Goal: Task Accomplishment & Management: Use online tool/utility

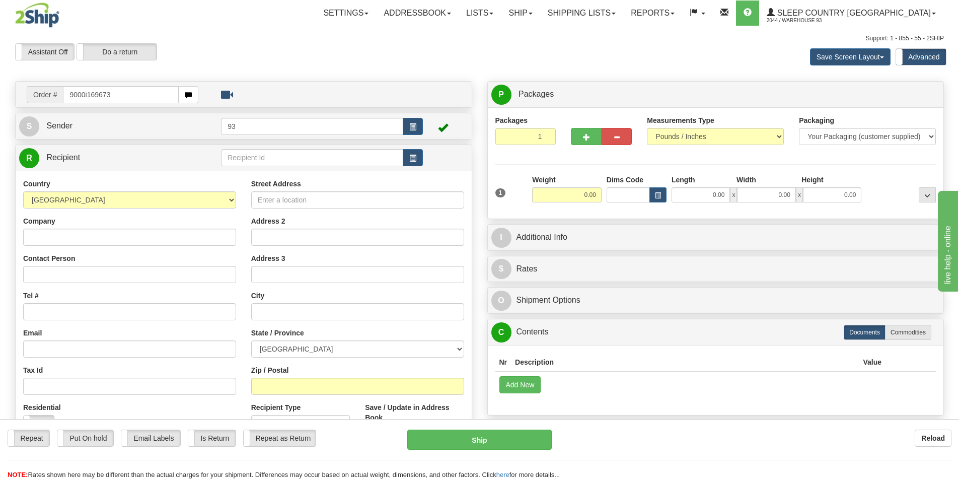
type input "9000i169673"
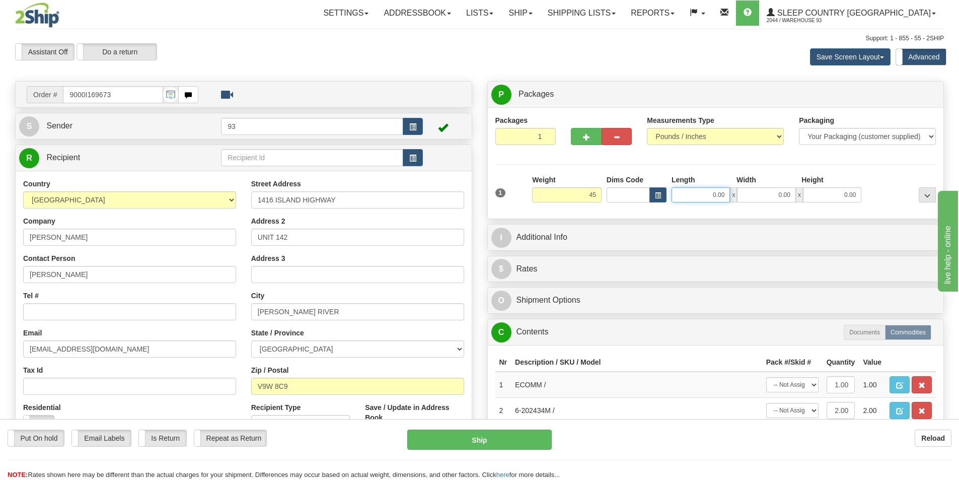
type input "45.00"
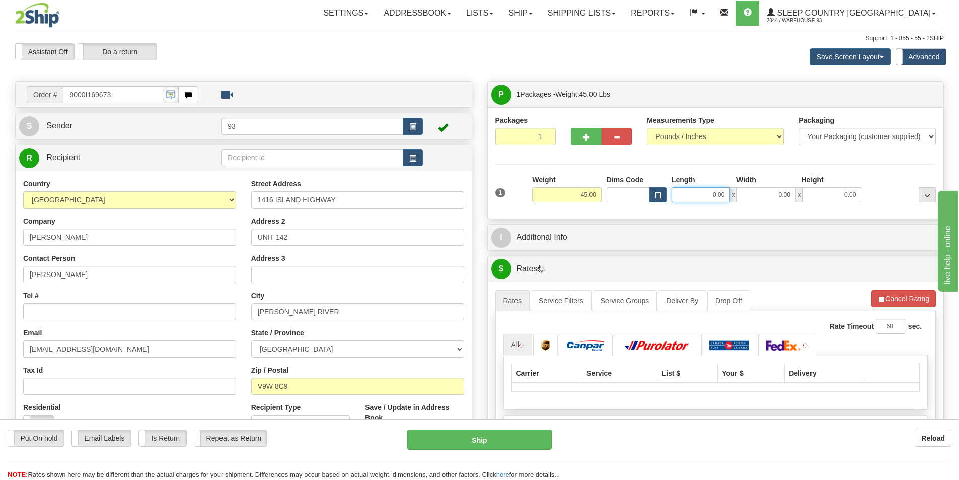
click at [691, 200] on input "0.00" at bounding box center [700, 194] width 58 height 15
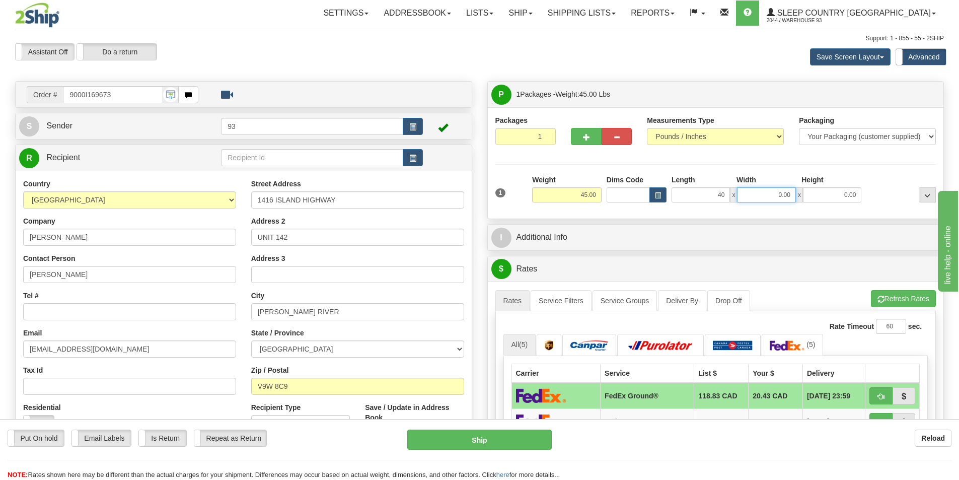
type input "40.00"
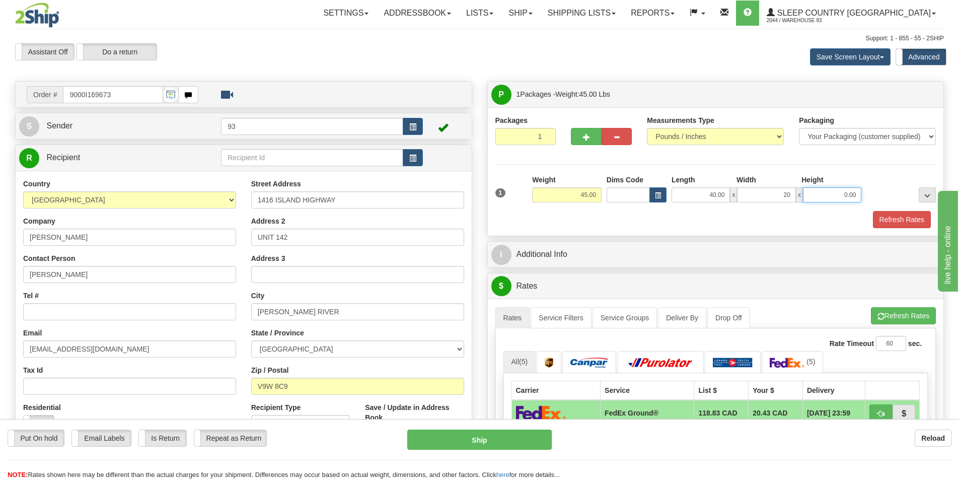
type input "20.00"
click at [896, 217] on button "Refresh Rates" at bounding box center [902, 219] width 58 height 17
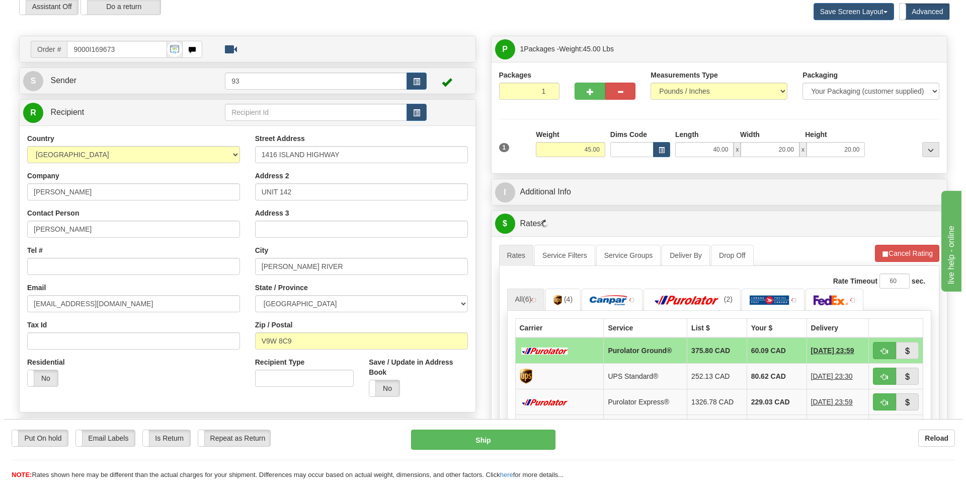
scroll to position [101, 0]
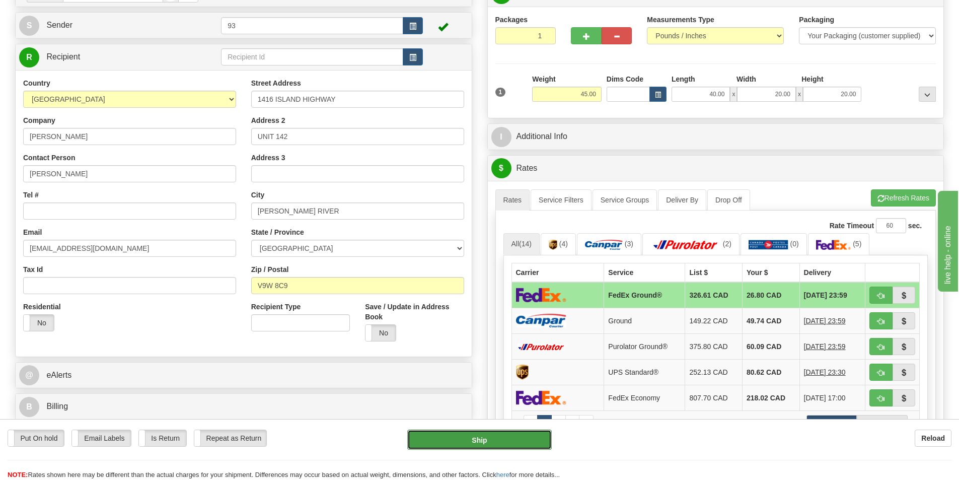
click at [485, 433] on button "Ship" at bounding box center [479, 439] width 144 height 20
type input "92"
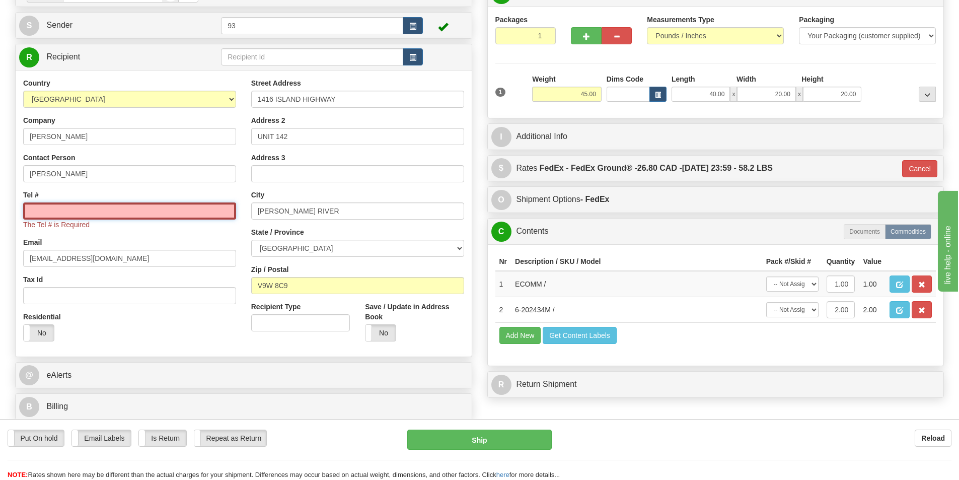
click at [76, 210] on input "Tel #" at bounding box center [129, 210] width 213 height 17
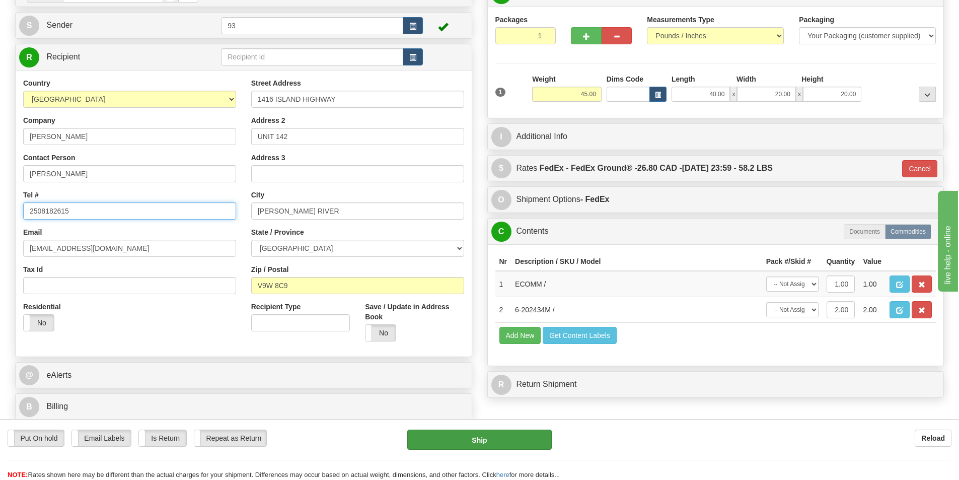
type input "2508182615"
click at [498, 432] on div "Put On hold Put On hold Email Labels Email Labels Edit Is Return Is Return Repe…" at bounding box center [479, 449] width 959 height 61
click at [496, 433] on button "Ship" at bounding box center [479, 439] width 144 height 20
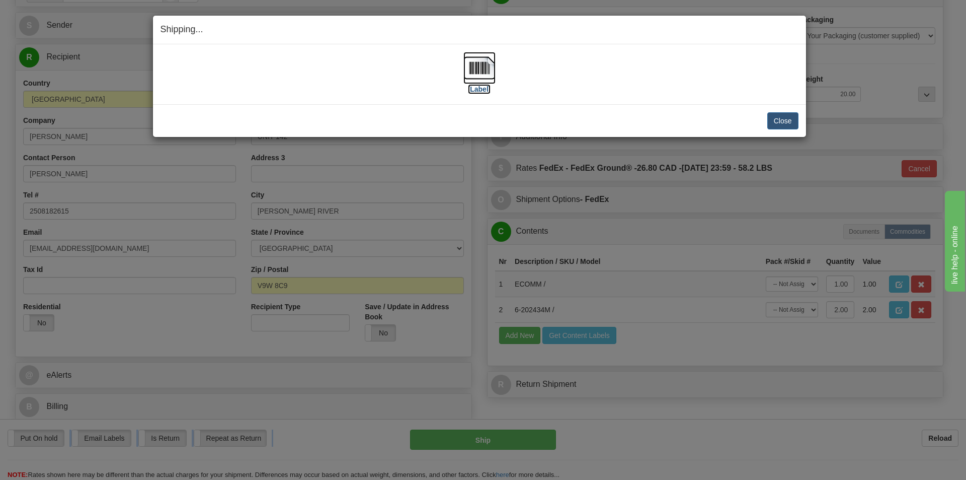
click at [481, 70] on img at bounding box center [480, 68] width 32 height 32
click at [781, 123] on button "Close" at bounding box center [783, 120] width 31 height 17
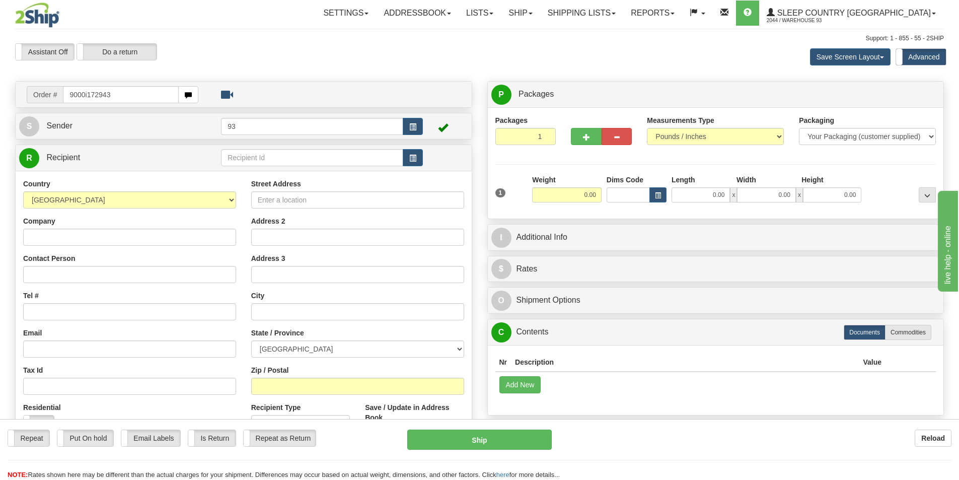
type input "9000i172943"
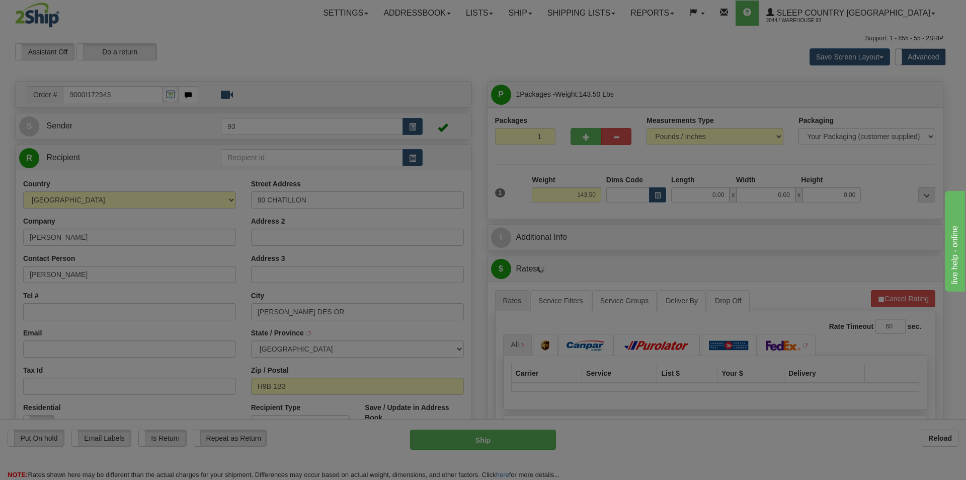
type input "DOLLARD-DES-ORMEAUX"
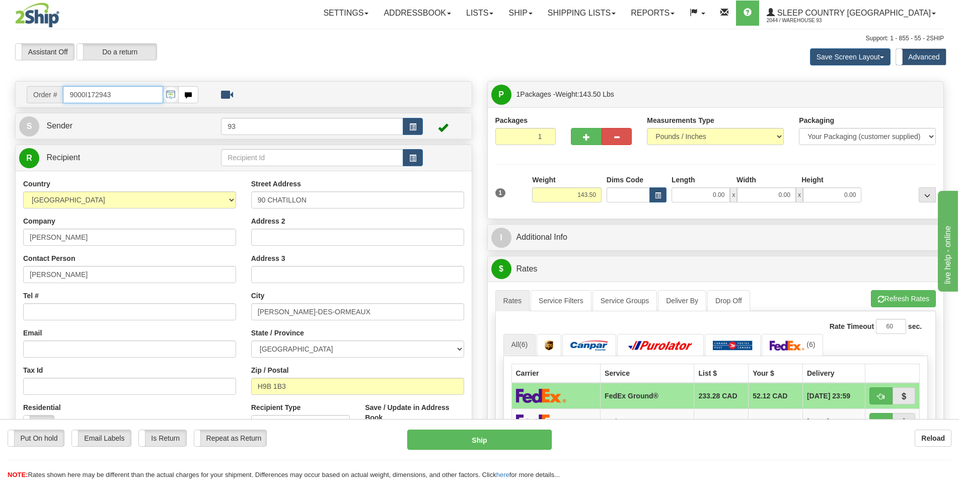
click at [119, 91] on input "9000I172943" at bounding box center [113, 94] width 100 height 17
type input "9"
type input "9000i169673"
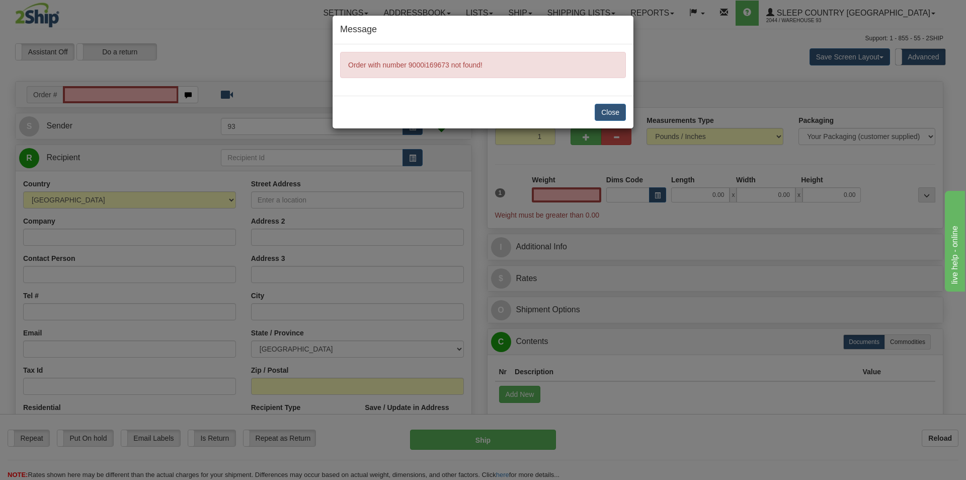
type input "0.00"
drag, startPoint x: 865, startPoint y: 71, endPoint x: 832, endPoint y: 50, distance: 39.0
click at [857, 64] on div "Message Order with number 9000i169673 not found! Close" at bounding box center [483, 240] width 966 height 480
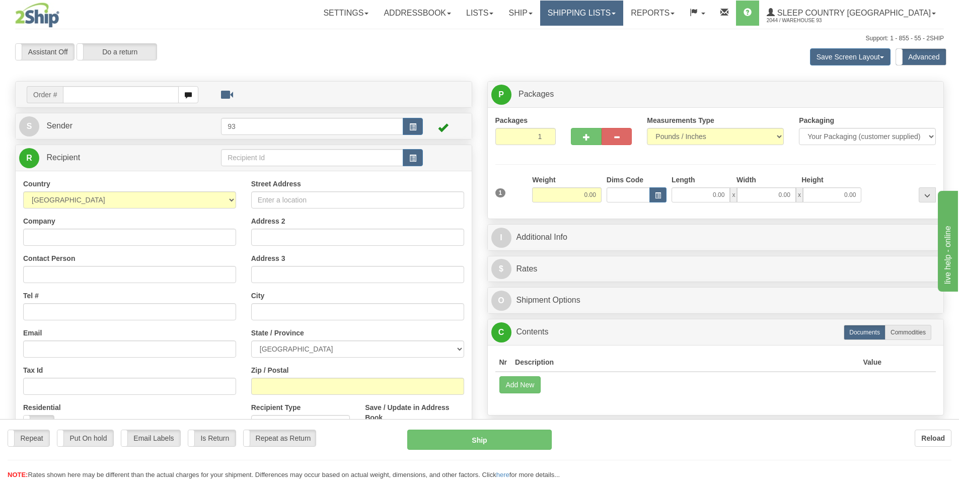
drag, startPoint x: 0, startPoint y: 0, endPoint x: 619, endPoint y: 9, distance: 619.1
click at [619, 9] on div "Toggle navigation Settings Shipping Preferences Fields Preferences New" at bounding box center [479, 288] width 959 height 577
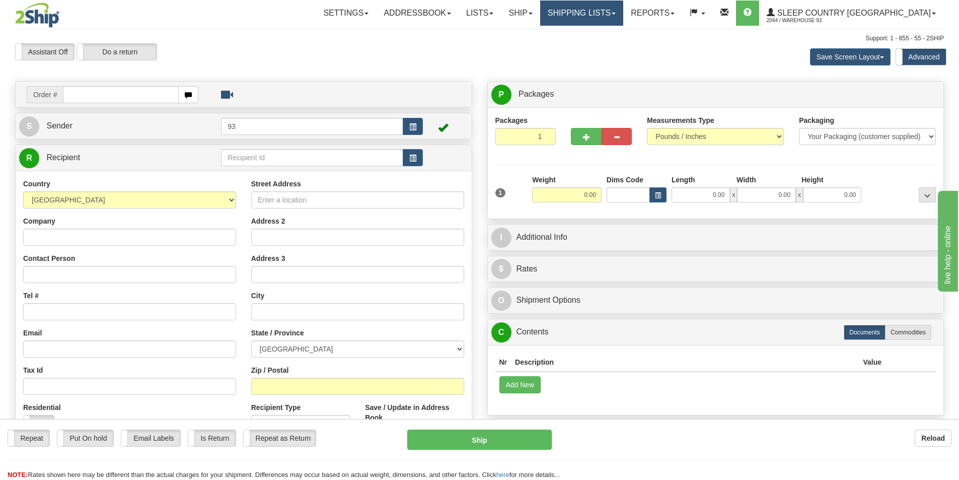
click at [618, 14] on link "Shipping lists" at bounding box center [581, 13] width 83 height 25
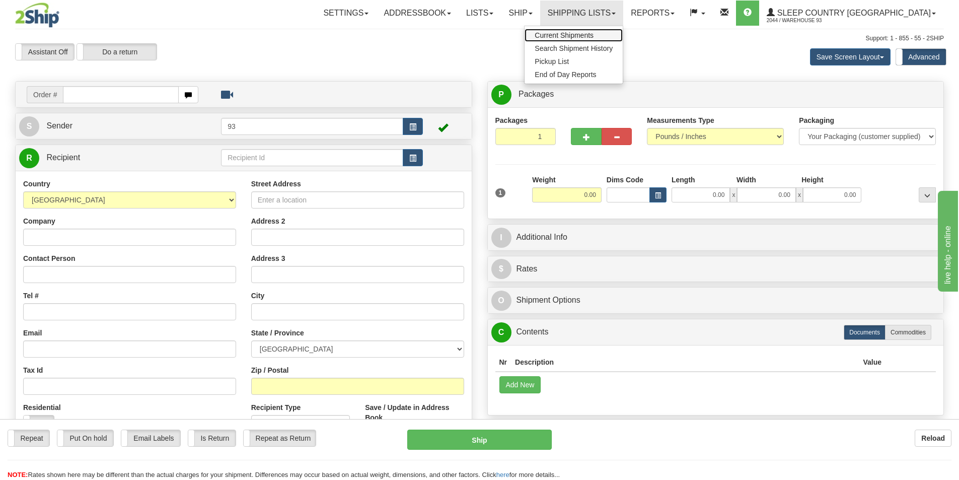
click at [593, 32] on span "Current Shipments" at bounding box center [564, 35] width 59 height 8
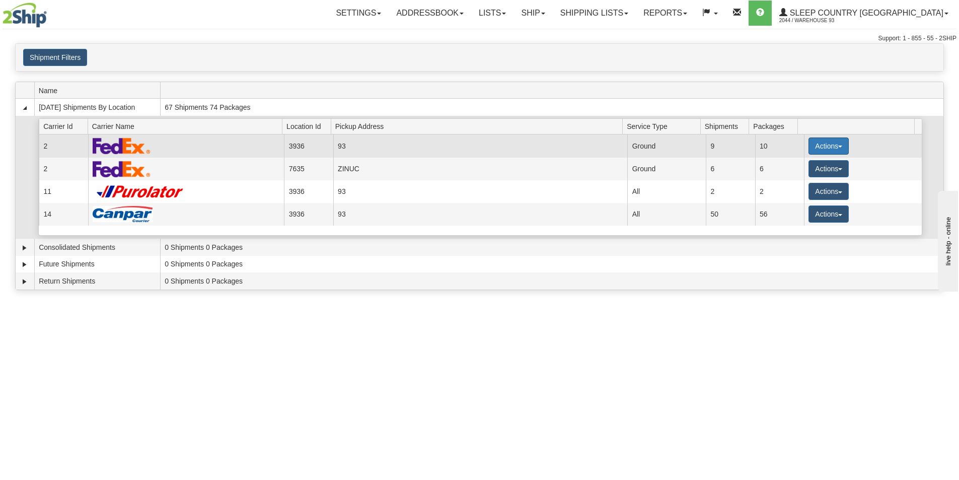
click at [820, 144] on button "Actions" at bounding box center [828, 145] width 40 height 17
click at [803, 163] on span "Details" at bounding box center [791, 164] width 27 height 7
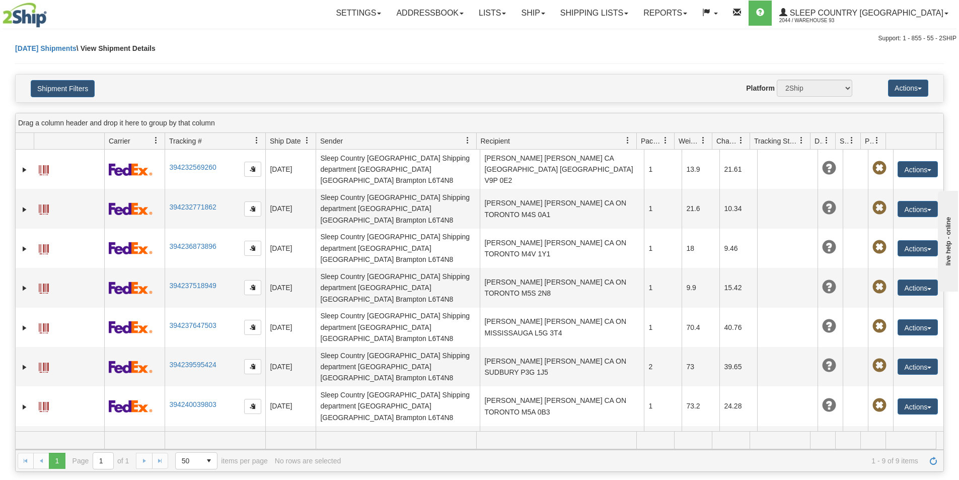
click at [917, 477] on button "Actions" at bounding box center [917, 485] width 40 height 16
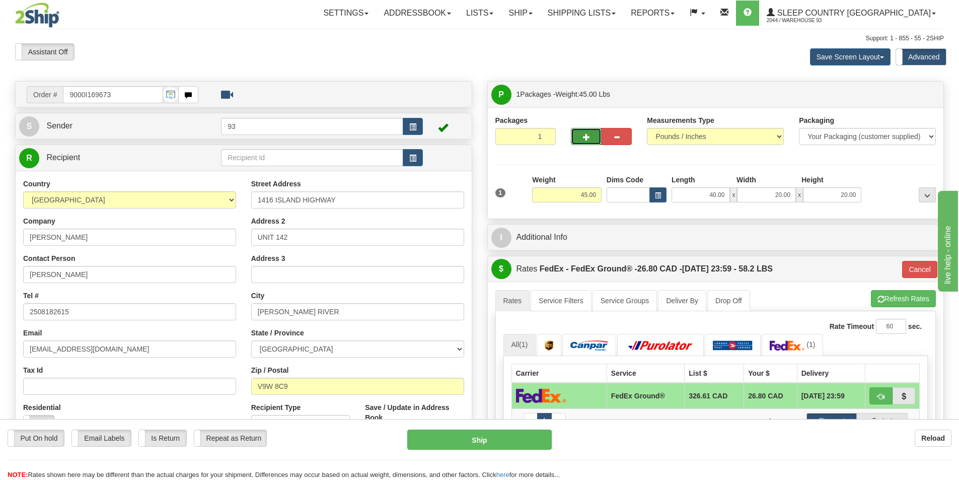
click at [582, 133] on button "button" at bounding box center [586, 136] width 30 height 17
type input "2"
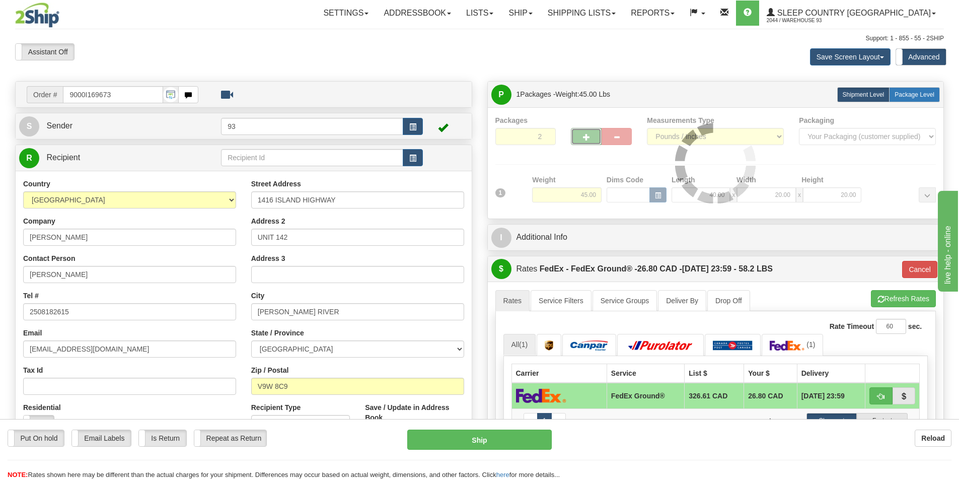
type input "92"
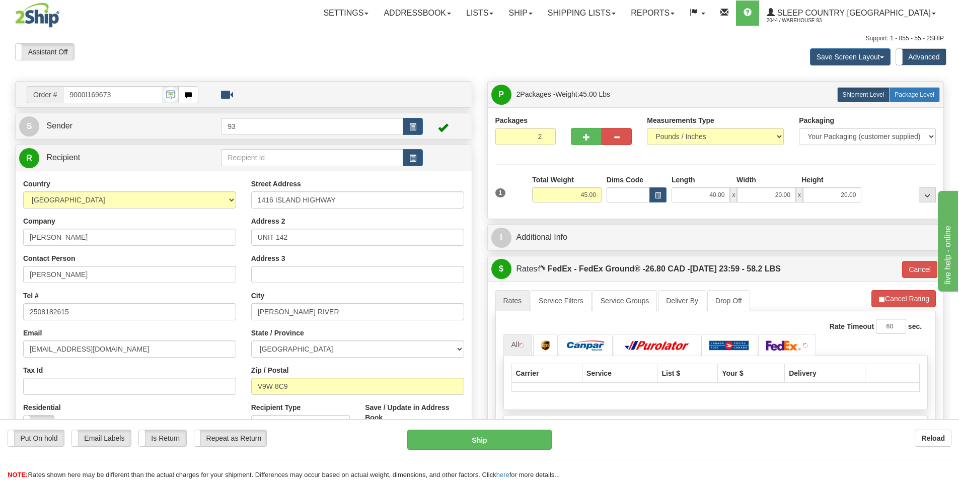
click at [906, 89] on label "Package Level Pack.." at bounding box center [914, 94] width 51 height 15
radio input "true"
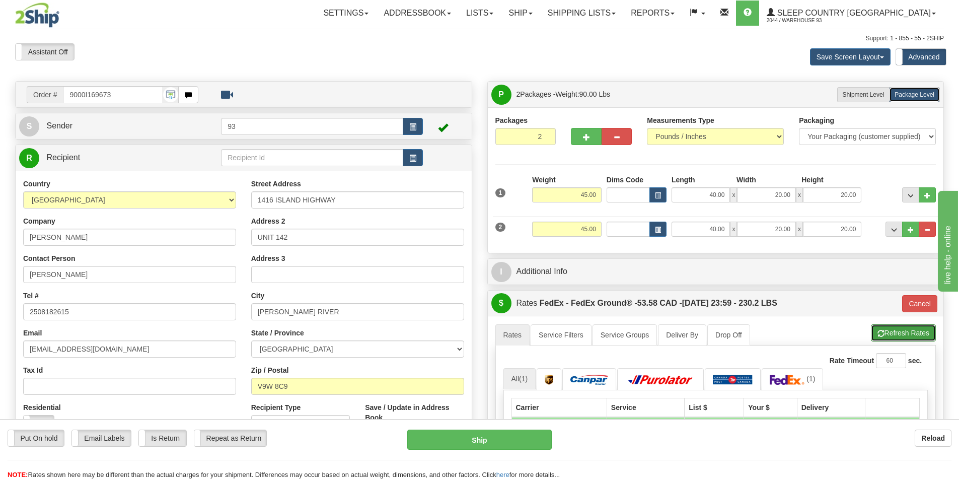
click at [911, 333] on button "Refresh Rates" at bounding box center [903, 332] width 65 height 17
type input "92"
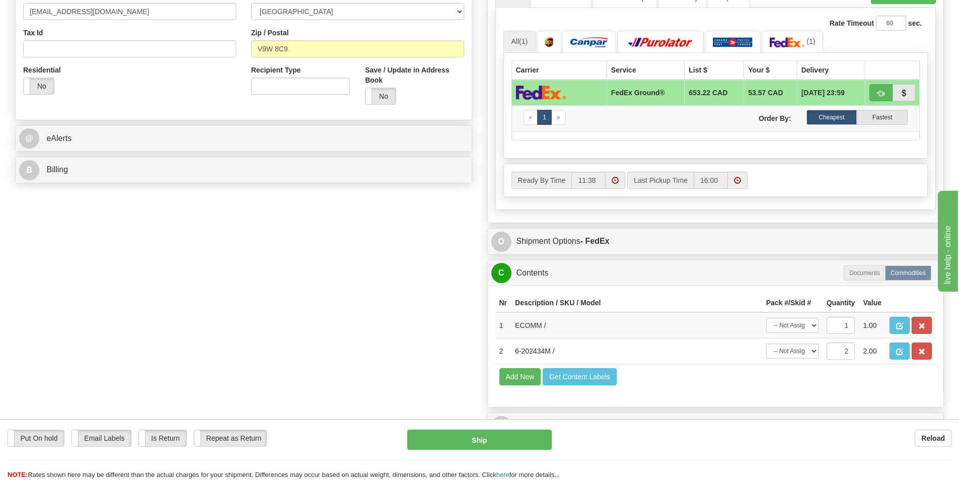
scroll to position [352, 0]
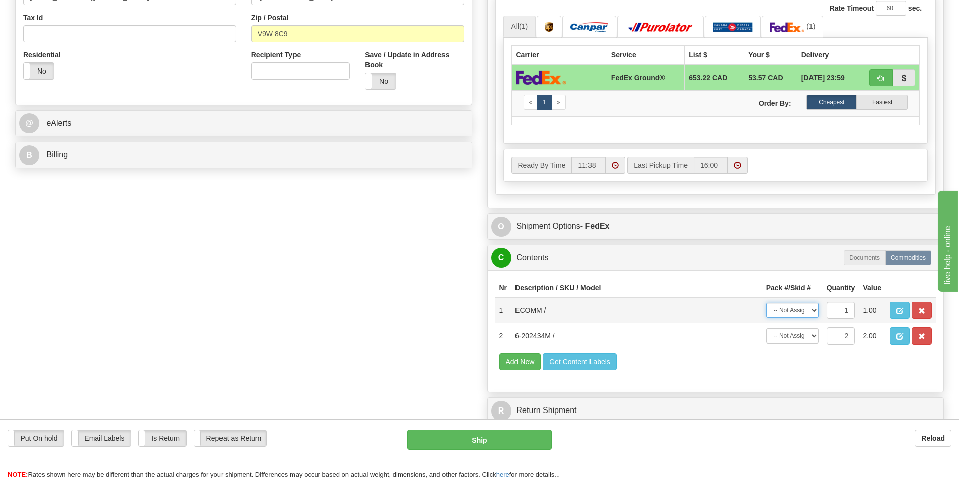
click at [813, 307] on select "-- Not Assigned -- Package 1 Package 2" at bounding box center [792, 309] width 52 height 15
select select "0"
click at [766, 302] on select "-- Not Assigned -- Package 1 Package 2" at bounding box center [792, 309] width 52 height 15
click at [813, 308] on select "-- Not Assigned -- Package 1 Package 2" at bounding box center [792, 309] width 52 height 15
click at [916, 311] on button "button" at bounding box center [921, 309] width 20 height 17
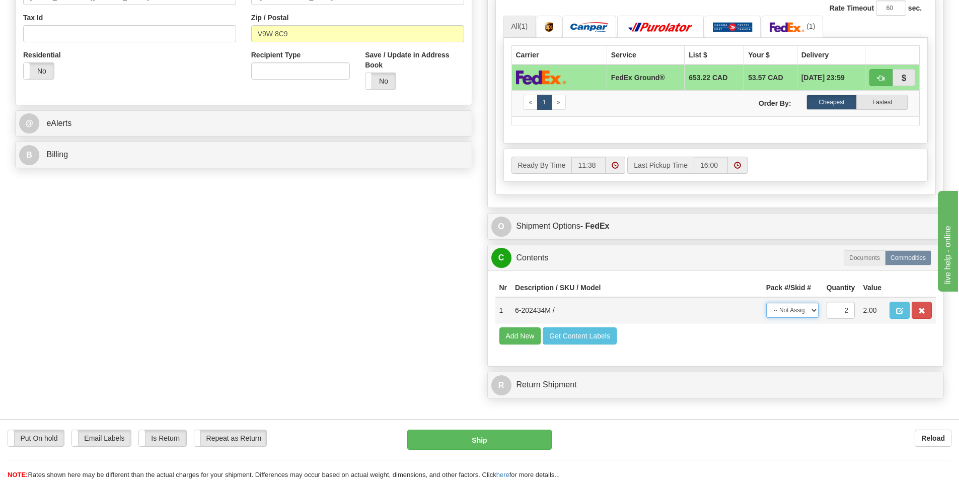
click at [812, 310] on select "-- Not Assigned -- Package 1 Package 2 Split" at bounding box center [792, 309] width 52 height 15
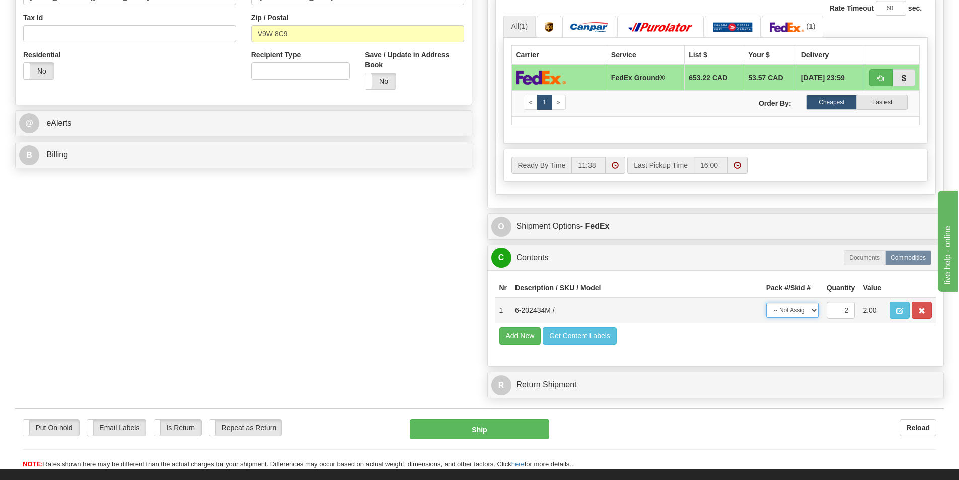
select select "SPLIT"
click at [766, 302] on select "-- Not Assigned -- Package 1 Package 2 Split" at bounding box center [792, 309] width 52 height 15
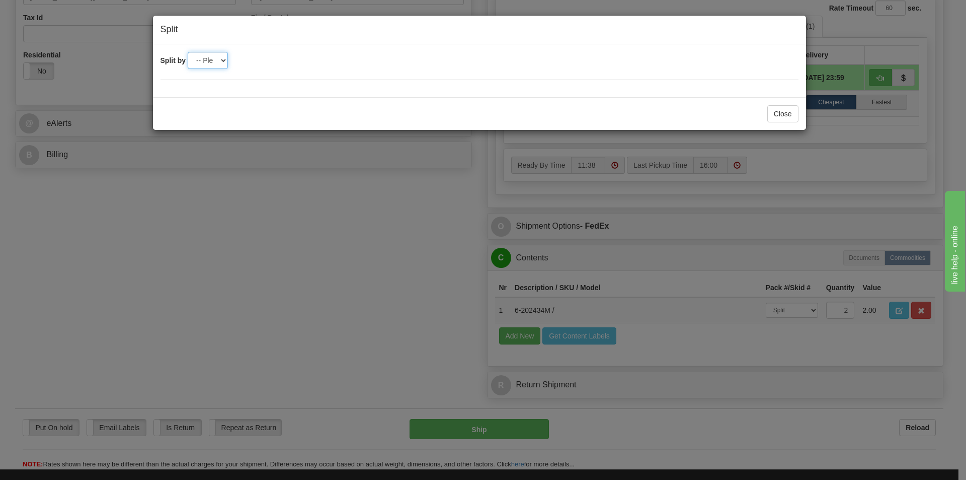
click at [212, 63] on select "-- Please select -- 2" at bounding box center [208, 60] width 40 height 17
select select "2"
click at [188, 52] on select "-- Please select -- 2" at bounding box center [208, 60] width 40 height 17
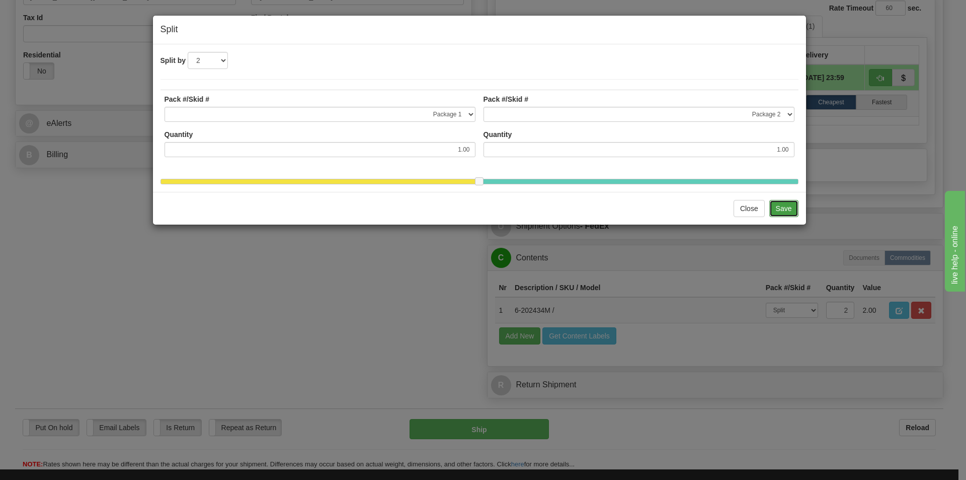
click at [785, 212] on button "Save" at bounding box center [784, 208] width 29 height 17
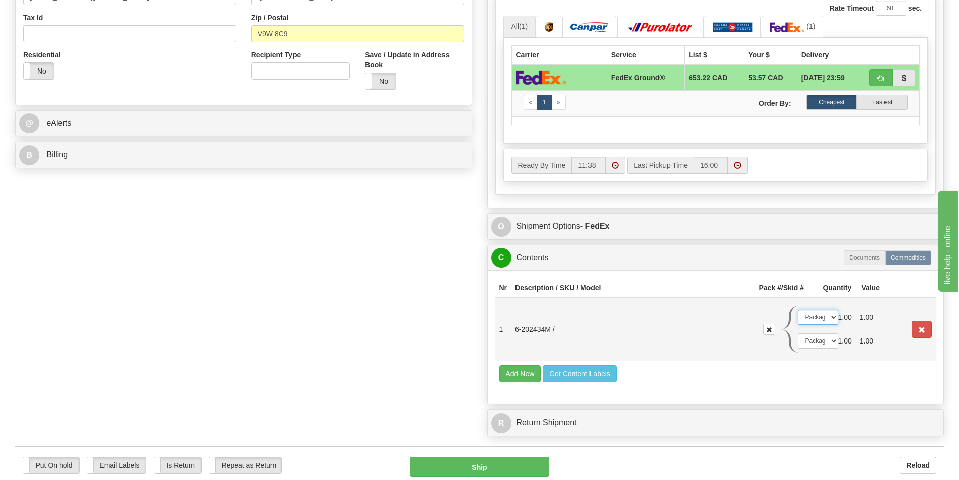
click at [830, 319] on select "-- Not Assigned -- Package 1 Package 2" at bounding box center [818, 317] width 40 height 15
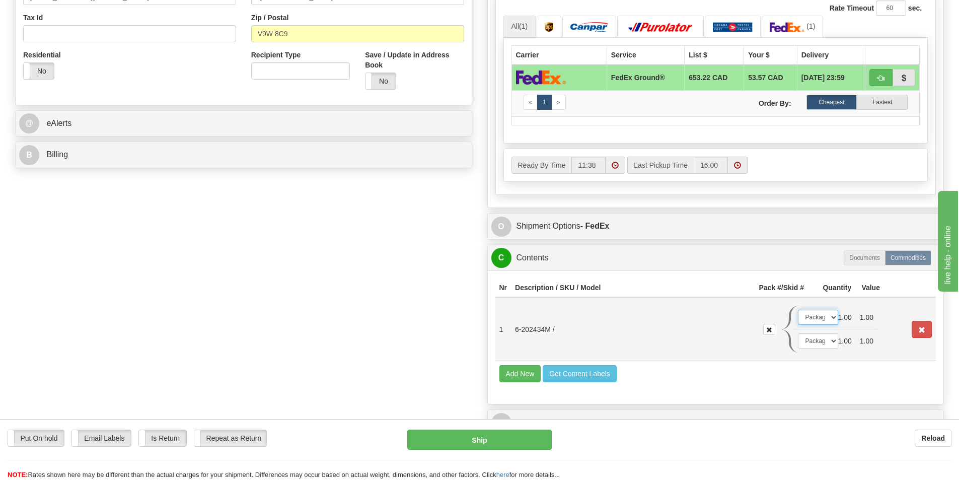
click at [798, 310] on select "-- Not Assigned -- Package 1 Package 2" at bounding box center [818, 317] width 40 height 15
click at [832, 342] on select "-- Not Assigned -- Package 1 Package 2" at bounding box center [818, 340] width 40 height 15
click at [798, 333] on select "-- Not Assigned -- Package 1 Package 2" at bounding box center [818, 340] width 40 height 15
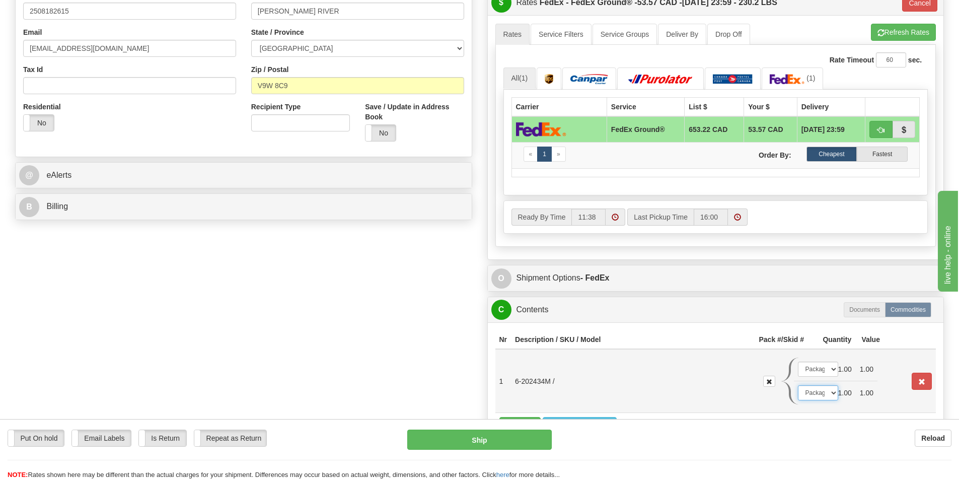
scroll to position [252, 0]
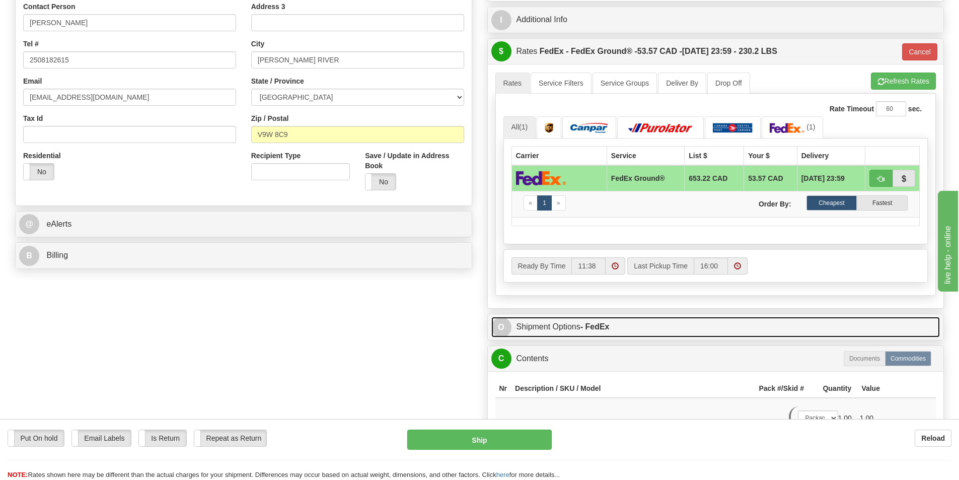
click at [530, 320] on link "O Shipment Options - FedEx" at bounding box center [715, 327] width 449 height 21
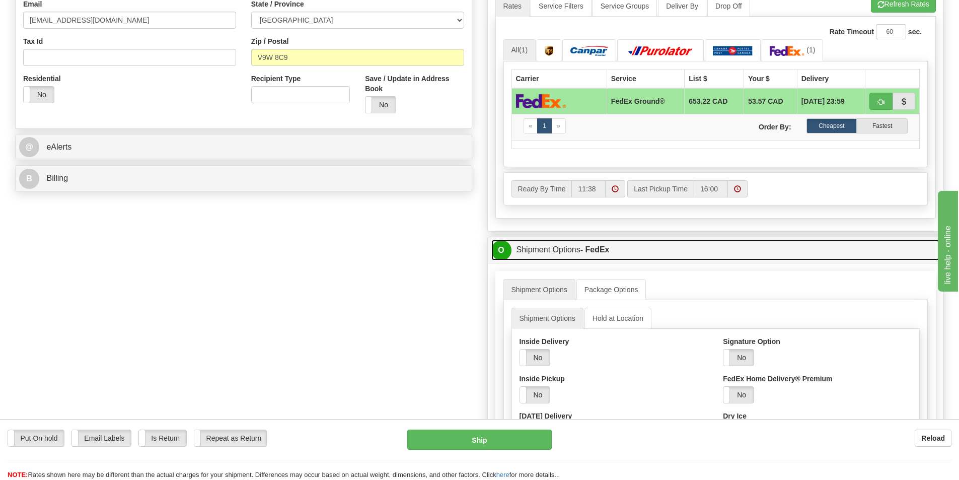
scroll to position [352, 0]
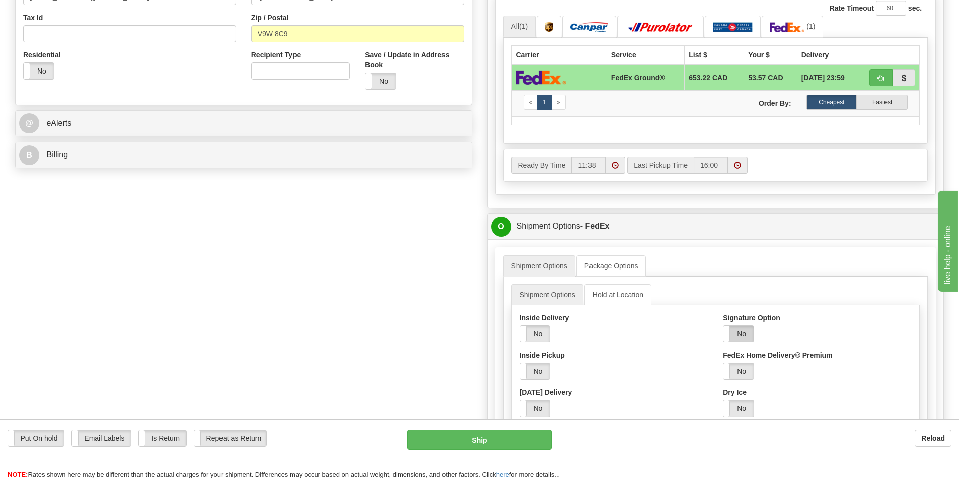
click at [746, 332] on label "No" at bounding box center [738, 334] width 30 height 16
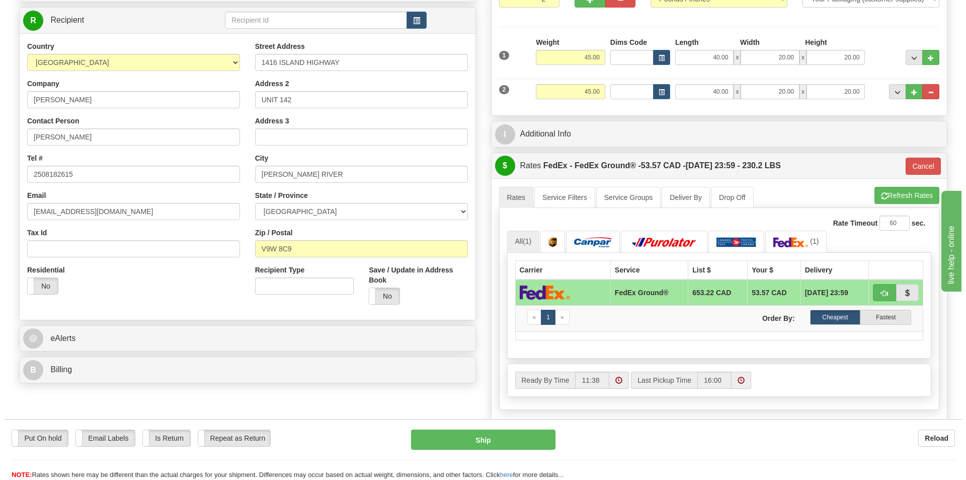
scroll to position [151, 0]
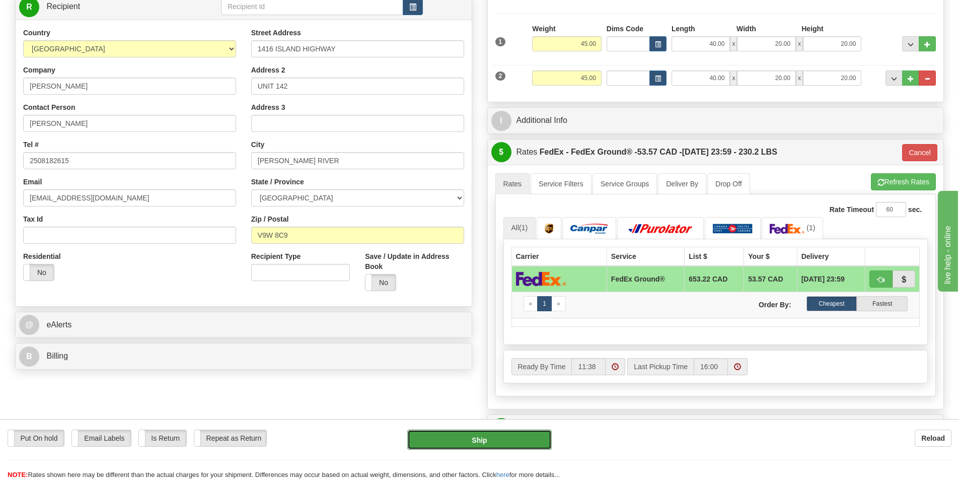
click at [487, 439] on button "Ship" at bounding box center [479, 439] width 144 height 20
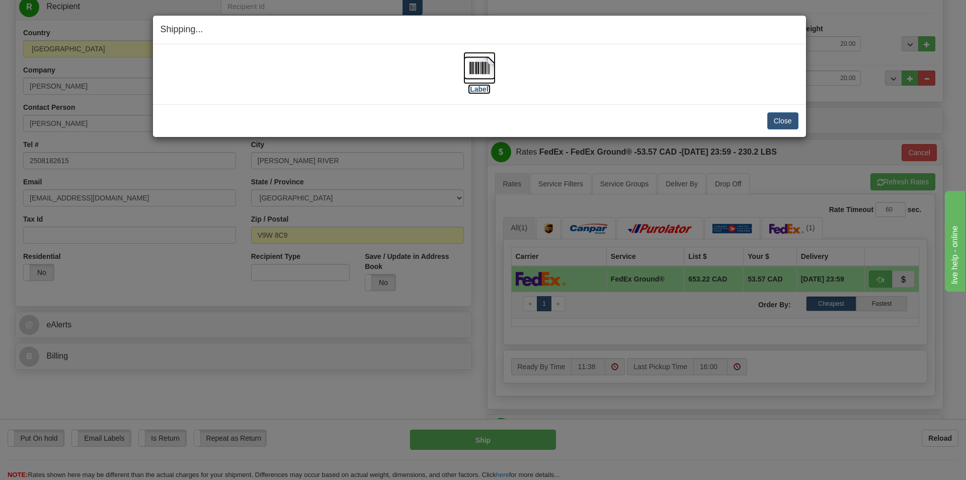
click at [483, 72] on img at bounding box center [480, 68] width 32 height 32
click at [792, 118] on button "Close" at bounding box center [783, 120] width 31 height 17
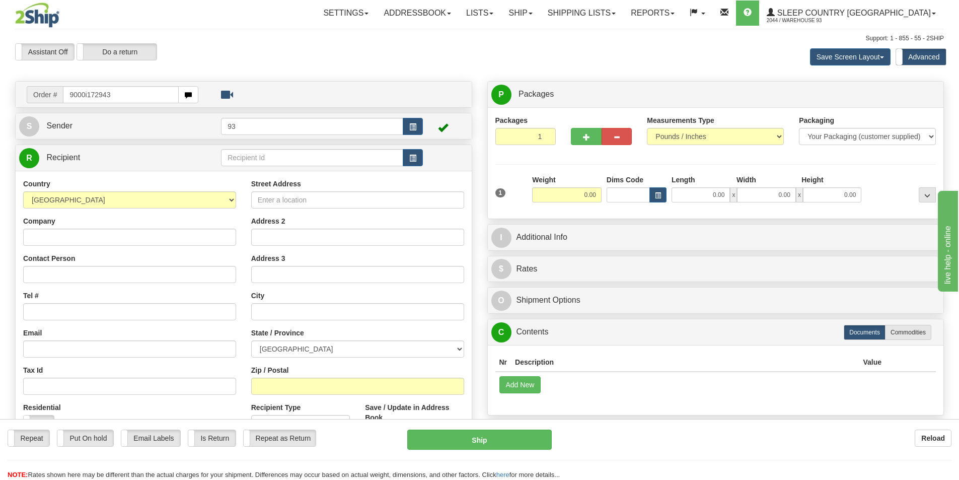
type input "9000i172943"
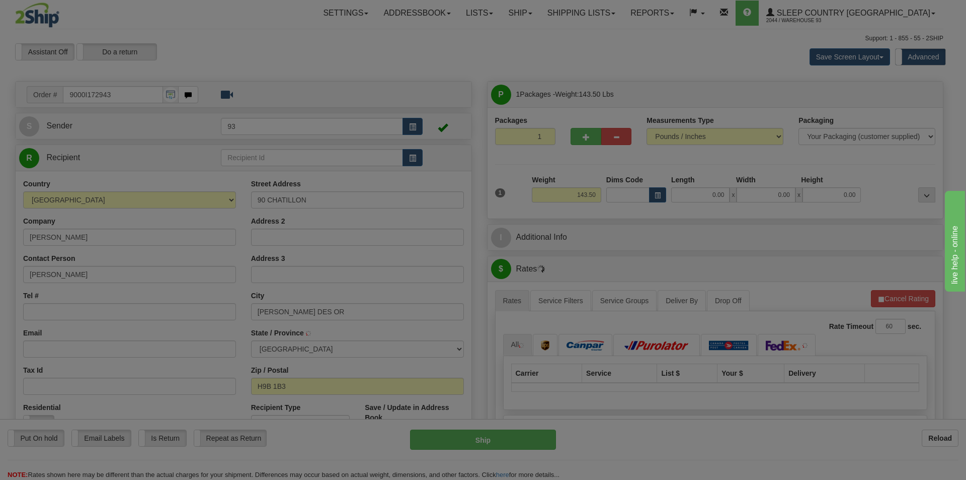
type input "DOLLARD-DES-ORMEAUX"
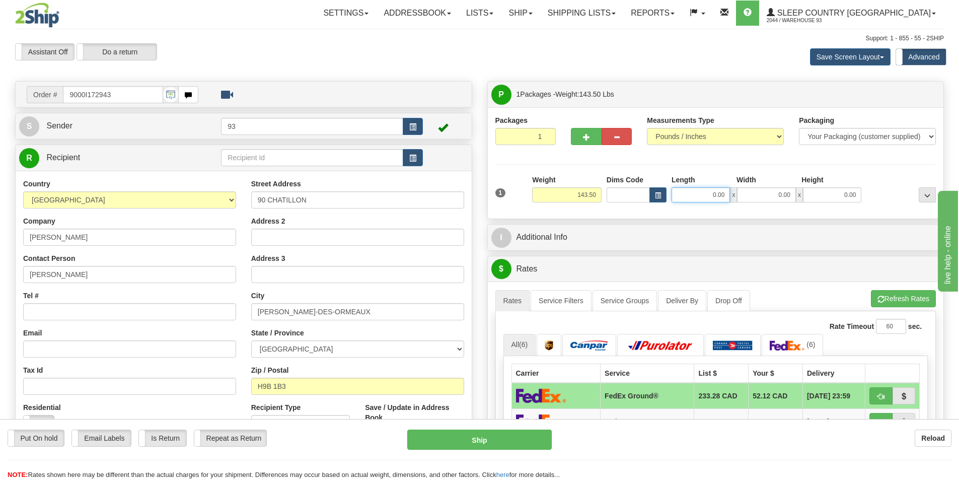
click at [689, 187] on input "0.00" at bounding box center [700, 194] width 58 height 15
type input "76.00"
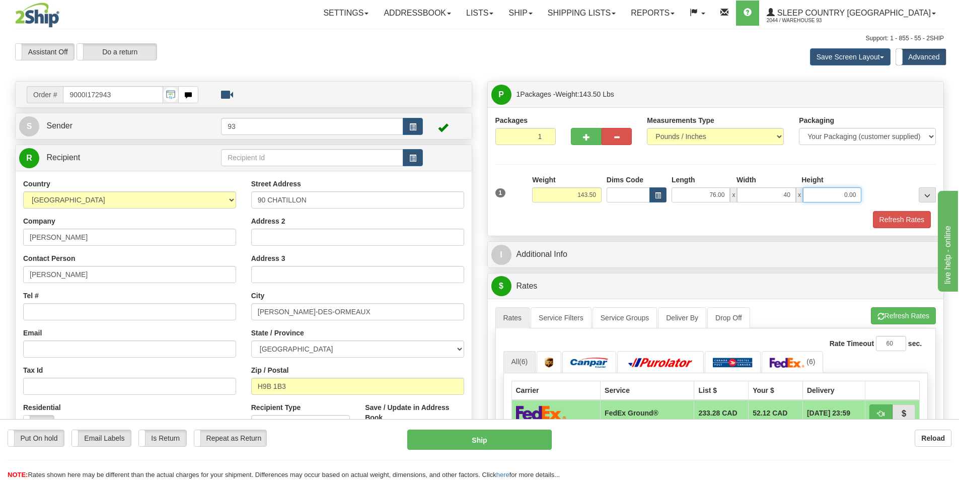
type input "40.00"
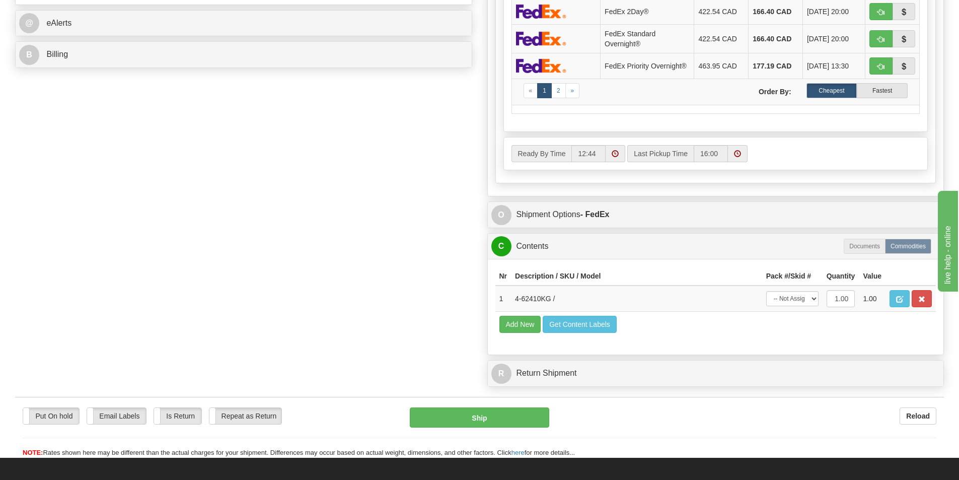
scroll to position [453, 0]
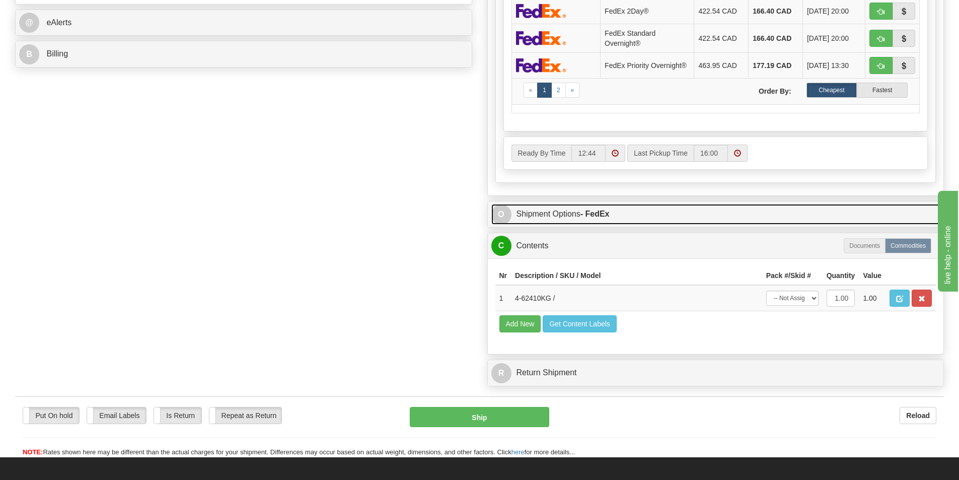
type input "5.00"
click at [549, 215] on link "O Shipment Options - FedEx" at bounding box center [715, 214] width 449 height 21
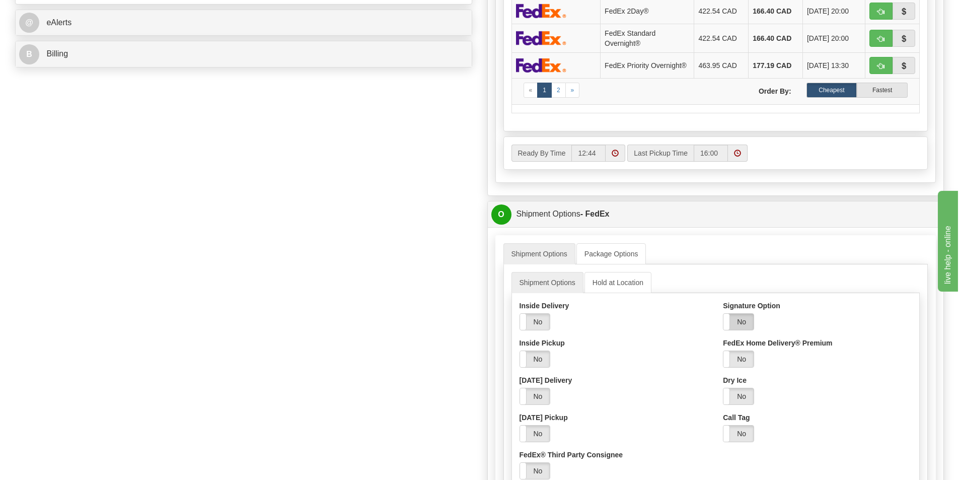
click at [739, 321] on label "No" at bounding box center [738, 322] width 30 height 16
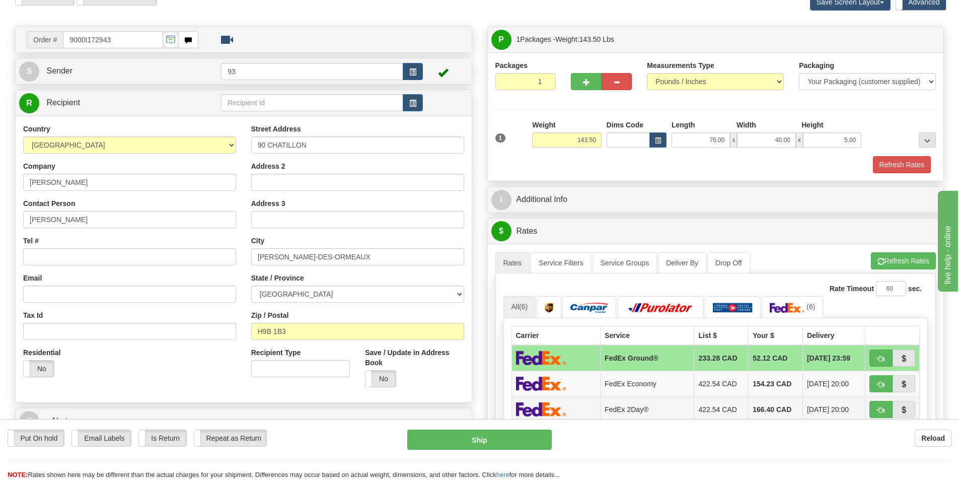
scroll to position [0, 0]
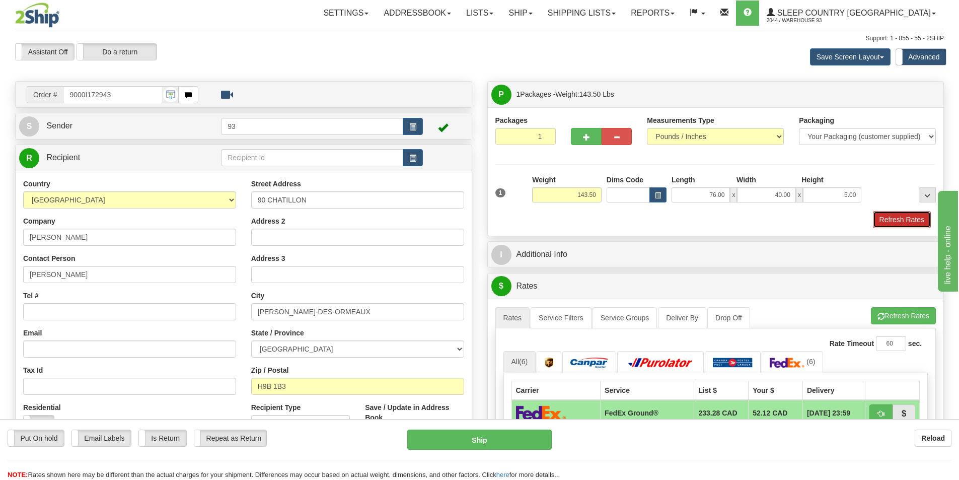
click at [911, 216] on button "Refresh Rates" at bounding box center [902, 219] width 58 height 17
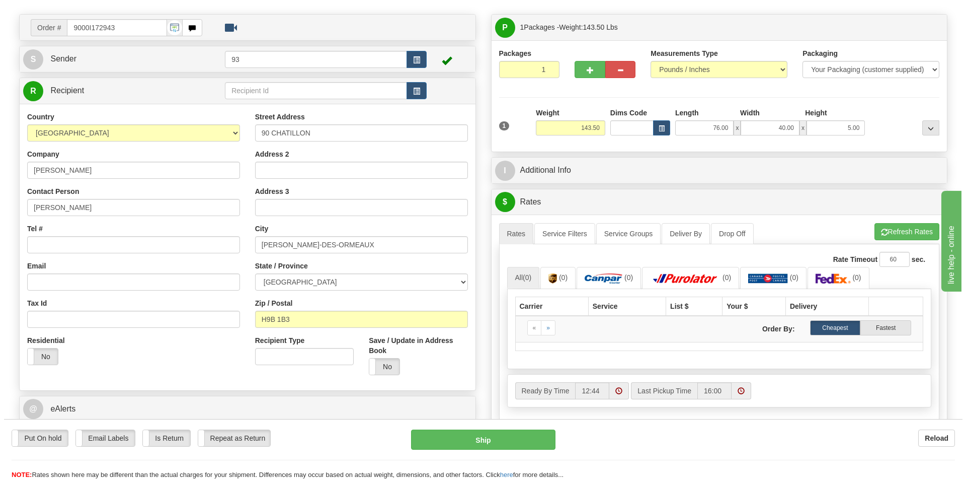
scroll to position [151, 0]
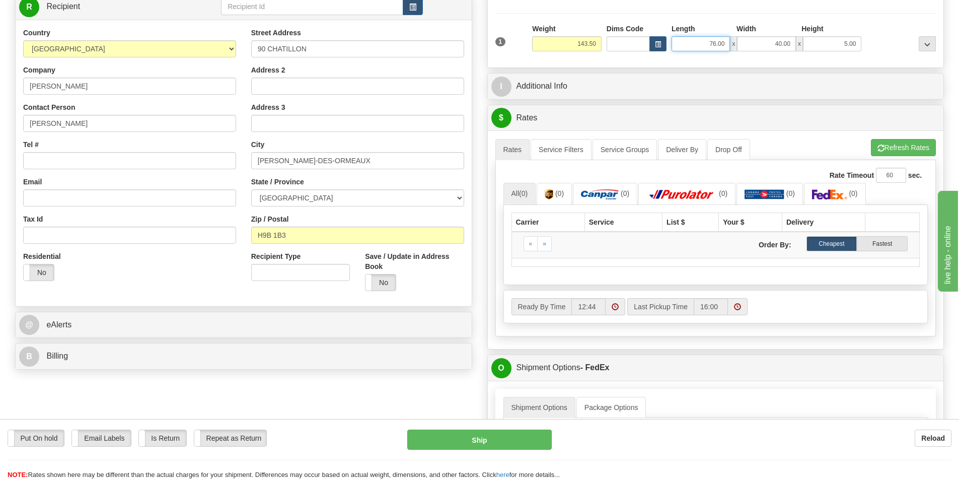
click at [715, 45] on input "76.00" at bounding box center [700, 43] width 58 height 15
type input "75.00"
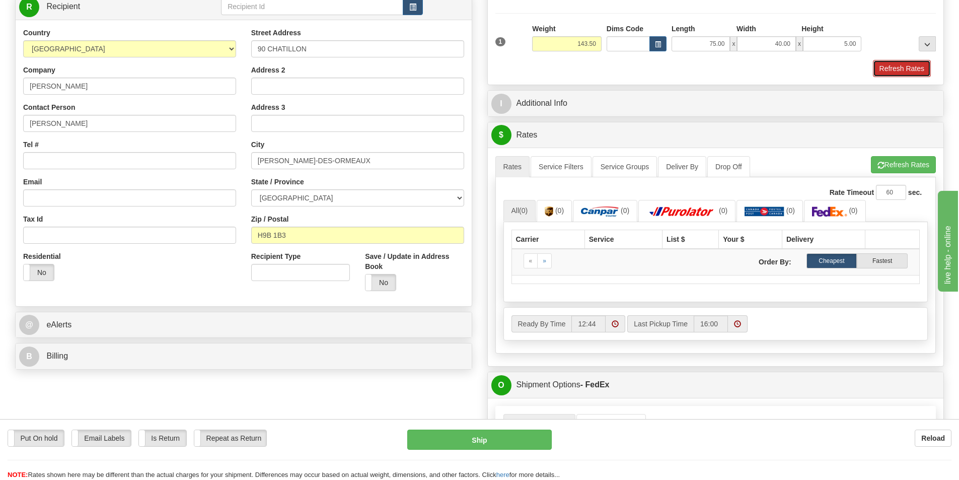
click at [909, 71] on button "Refresh Rates" at bounding box center [902, 68] width 58 height 17
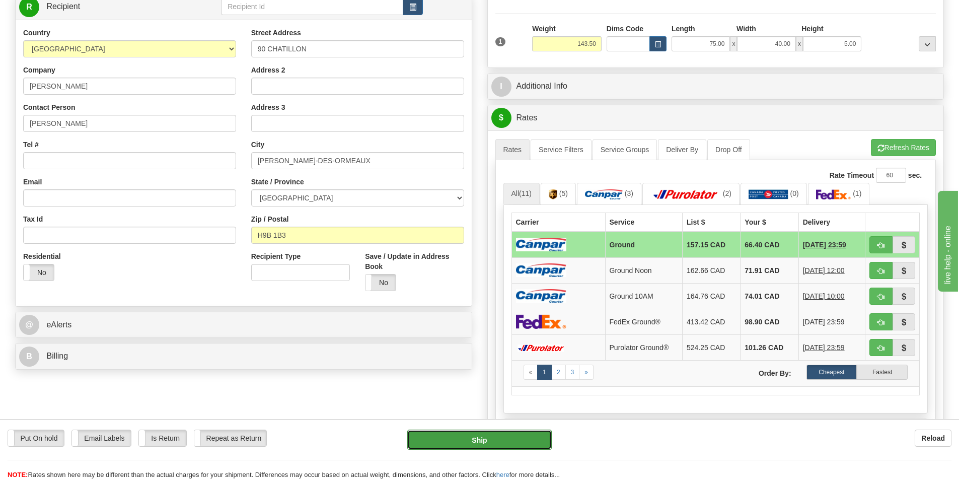
click at [478, 430] on button "Ship" at bounding box center [479, 439] width 144 height 20
type input "1"
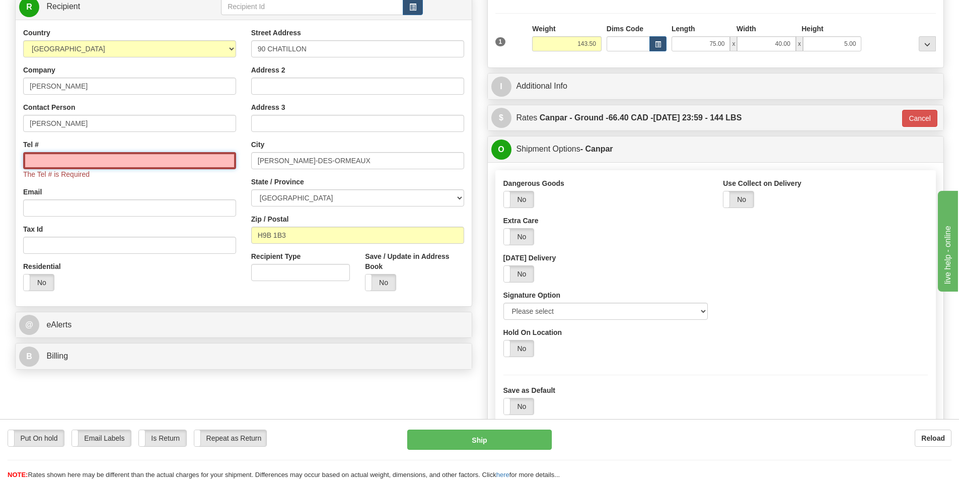
click at [88, 158] on input "Tel #" at bounding box center [129, 160] width 213 height 17
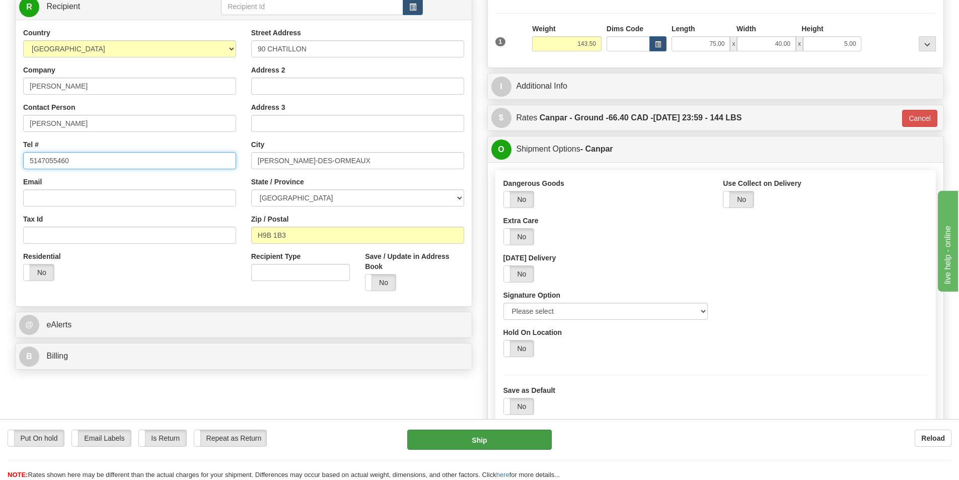
type input "5147055460"
click at [503, 436] on button "Ship" at bounding box center [479, 439] width 144 height 20
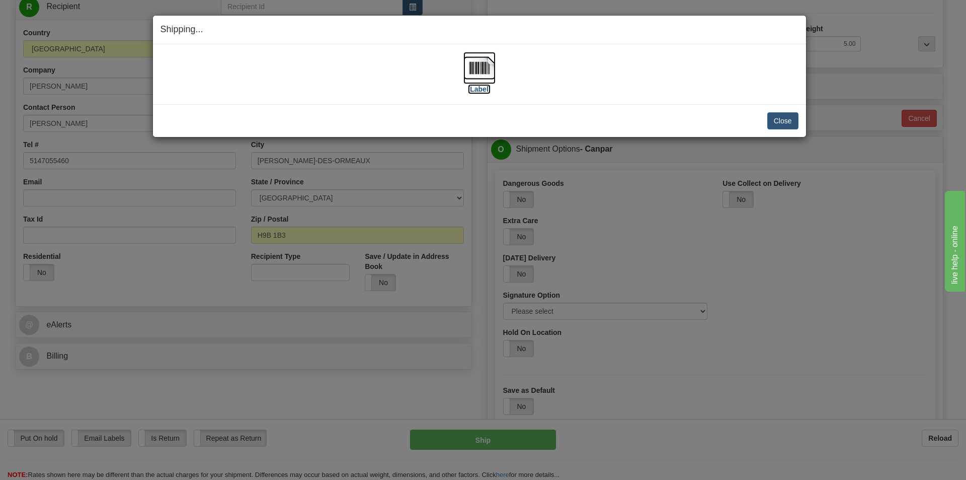
click at [479, 64] on img at bounding box center [480, 68] width 32 height 32
click at [781, 125] on button "Close" at bounding box center [783, 120] width 31 height 17
click at [783, 119] on button "Close" at bounding box center [783, 120] width 31 height 17
click at [788, 117] on button "Close" at bounding box center [783, 120] width 31 height 17
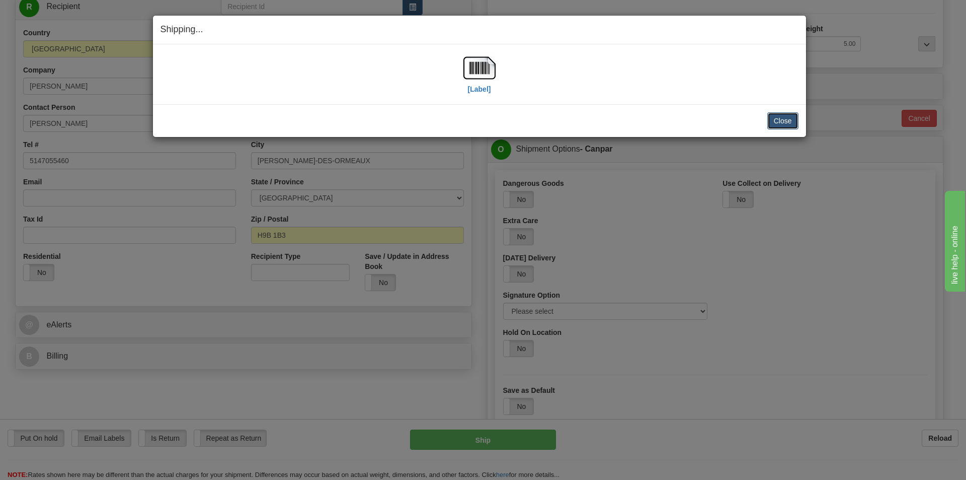
click at [787, 117] on button "Close" at bounding box center [783, 120] width 31 height 17
click at [778, 113] on button "Close" at bounding box center [783, 120] width 31 height 17
